Goal: Find contact information: Obtain details needed to contact an individual or organization

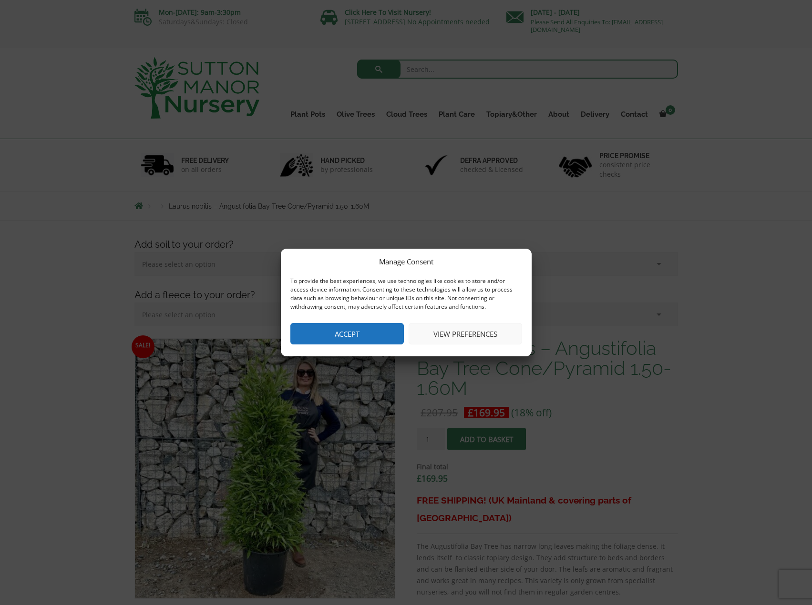
click at [476, 333] on button "View preferences" at bounding box center [465, 333] width 113 height 21
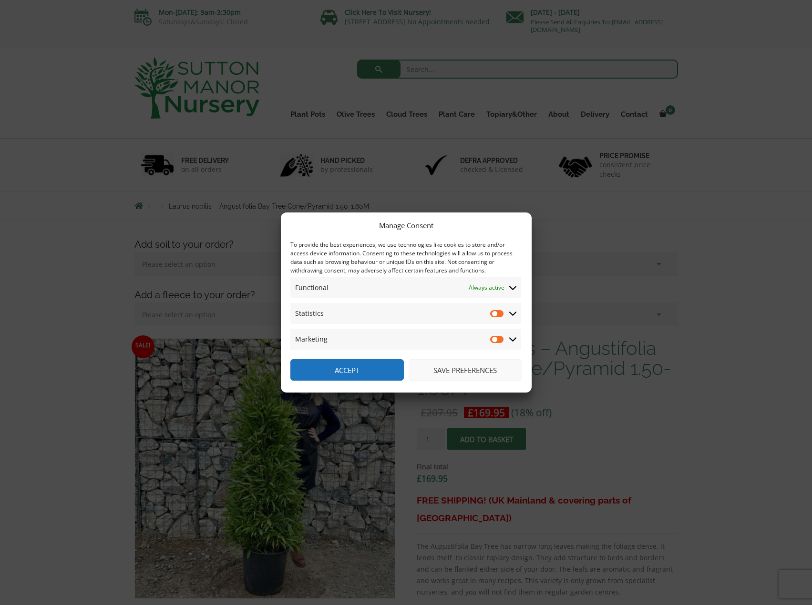
click at [456, 367] on button "Save preferences" at bounding box center [465, 369] width 113 height 21
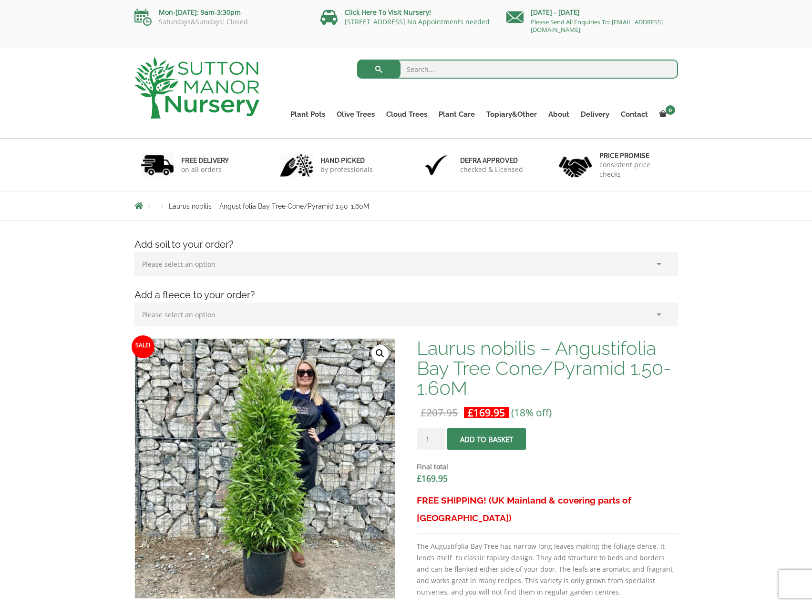
scroll to position [126, 0]
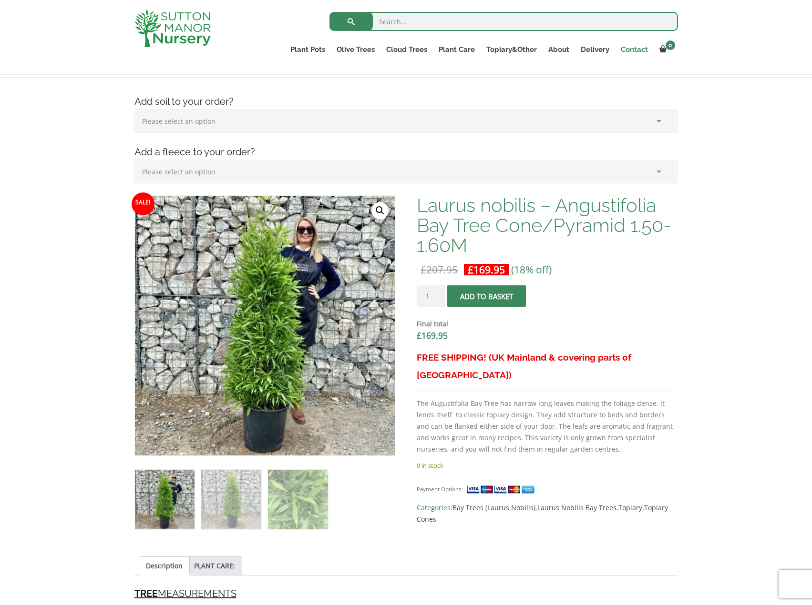
click at [628, 51] on link "Contact" at bounding box center [634, 49] width 39 height 13
